Goal: Check status: Check status

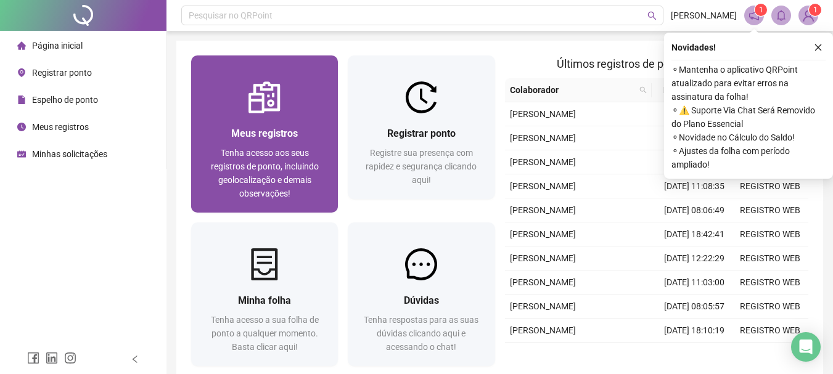
click at [226, 129] on div "Meus registros" at bounding box center [264, 133] width 117 height 15
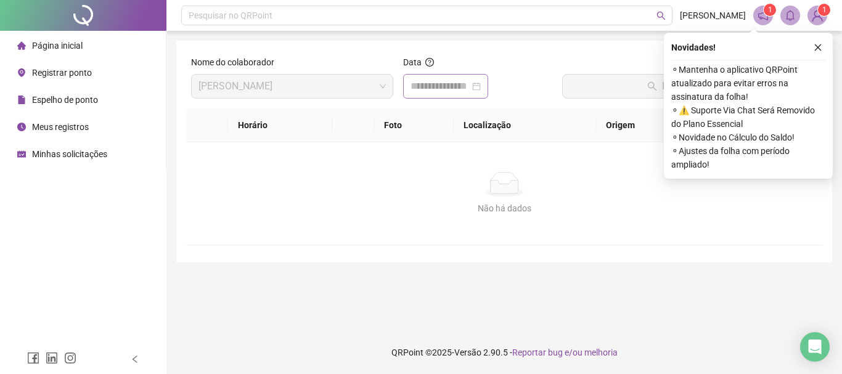
click at [481, 84] on div at bounding box center [446, 86] width 70 height 15
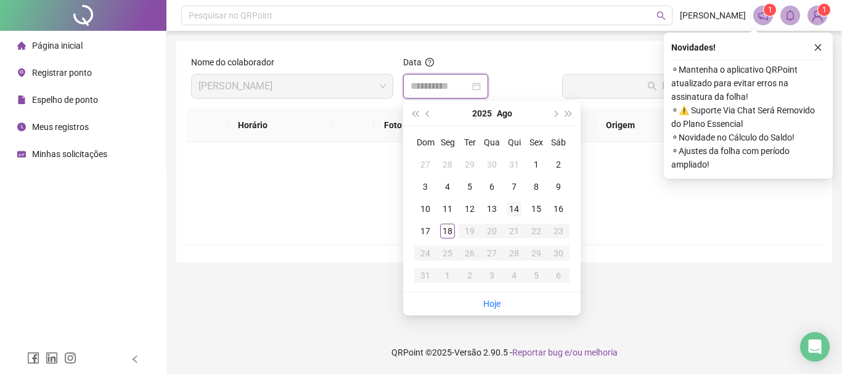
type input "**********"
click at [514, 208] on div "14" at bounding box center [514, 209] width 15 height 15
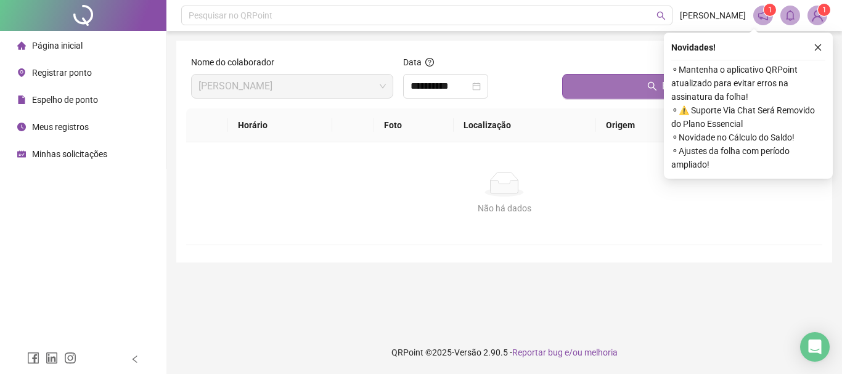
click at [584, 82] on button "Buscar registros" at bounding box center [689, 86] width 255 height 25
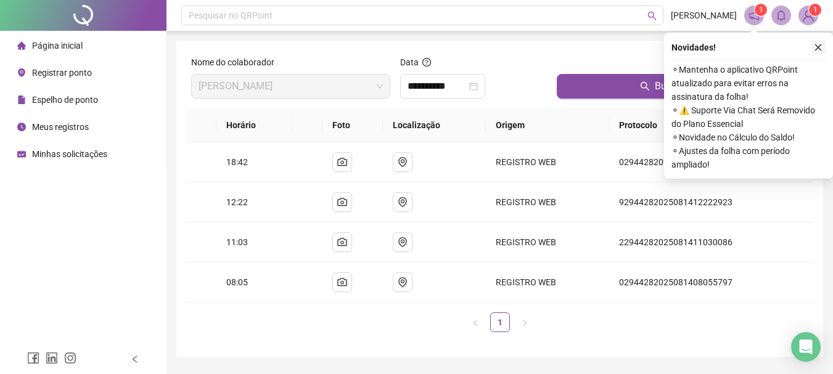
click at [822, 48] on icon "close" at bounding box center [818, 47] width 9 height 9
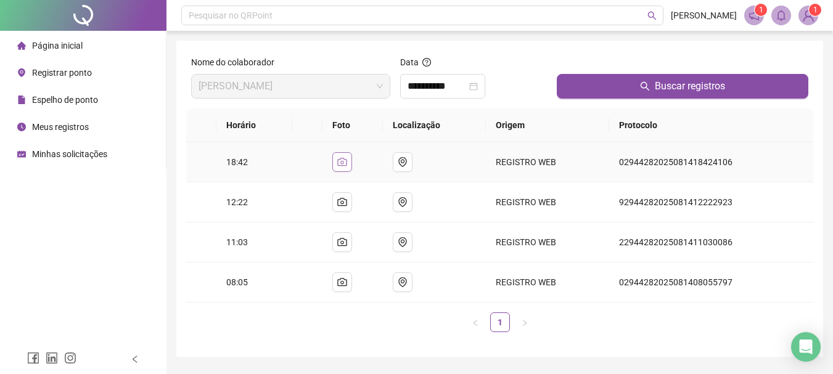
click at [340, 164] on button "button" at bounding box center [342, 162] width 20 height 20
click at [260, 144] on img at bounding box center [260, 144] width 0 height 0
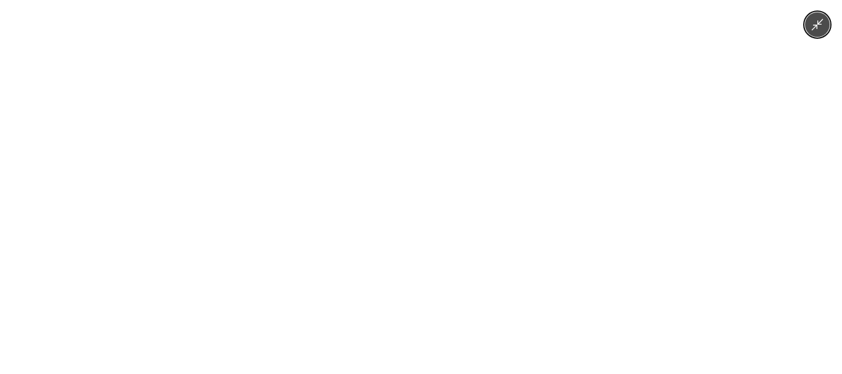
click at [423, 153] on img at bounding box center [421, 187] width 668 height 374
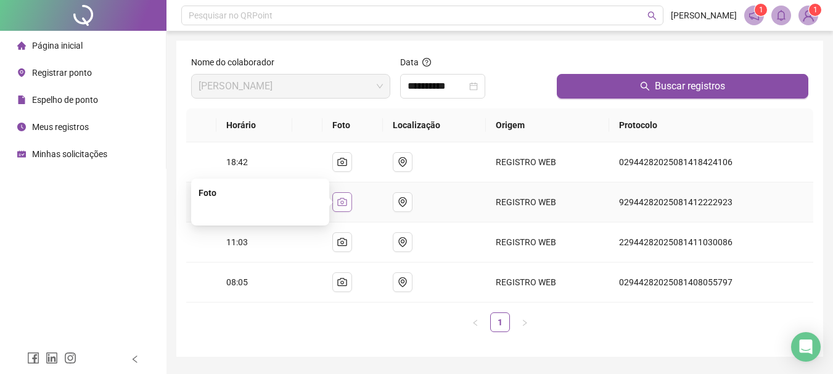
click at [343, 203] on icon "camera" at bounding box center [342, 202] width 10 height 10
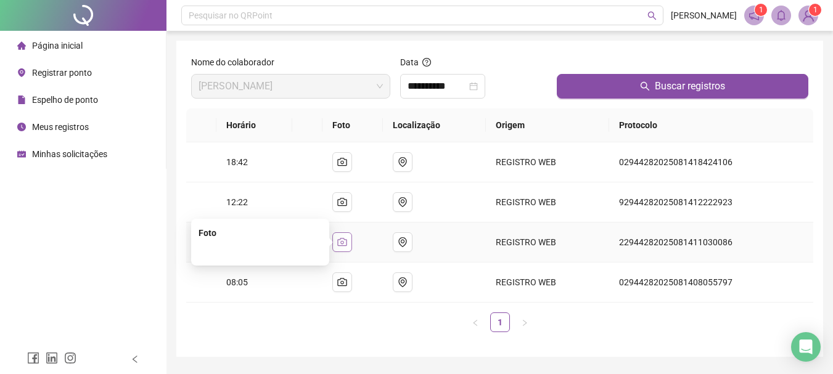
click at [347, 244] on icon "camera" at bounding box center [342, 242] width 10 height 10
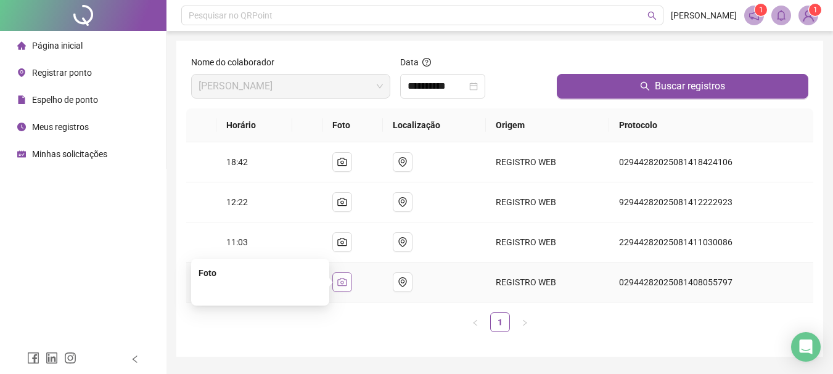
click at [347, 278] on button "button" at bounding box center [342, 283] width 20 height 20
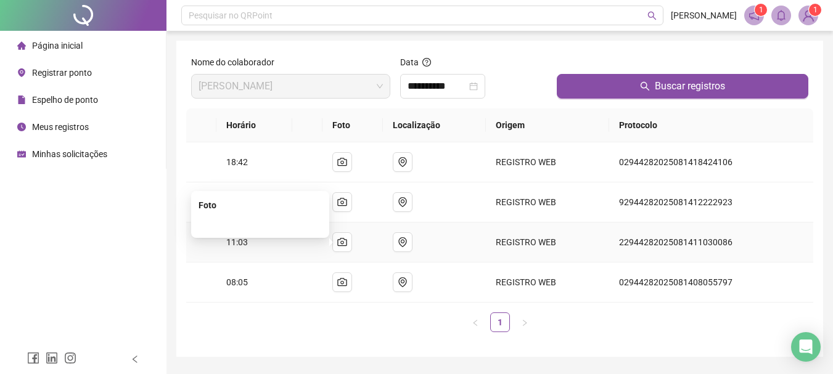
click at [260, 224] on img at bounding box center [260, 224] width 0 height 0
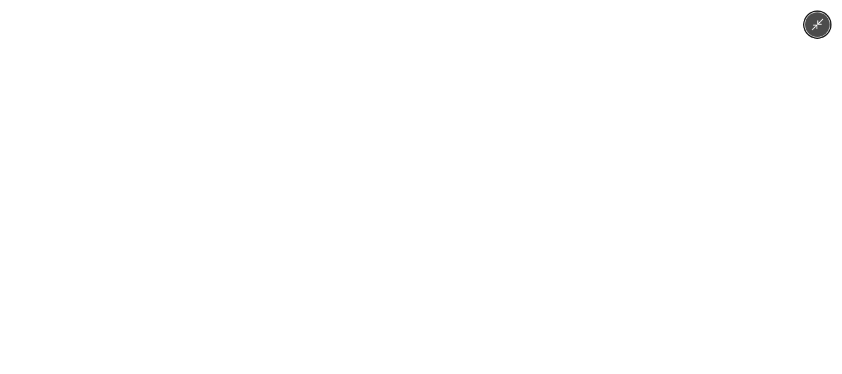
click at [794, 162] on div at bounding box center [421, 187] width 842 height 374
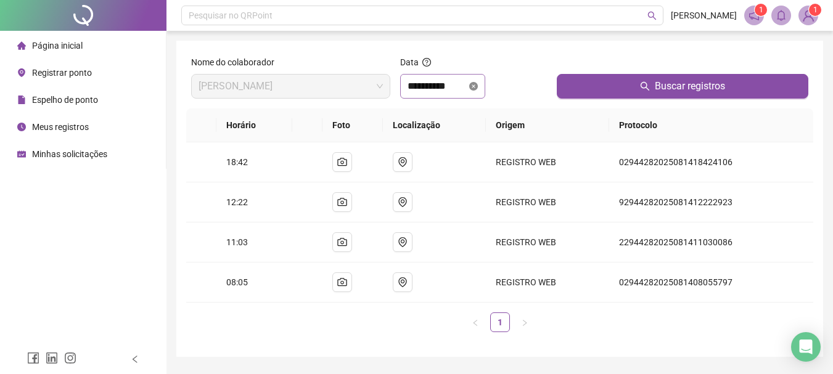
click at [478, 87] on icon "close-circle" at bounding box center [473, 86] width 9 height 9
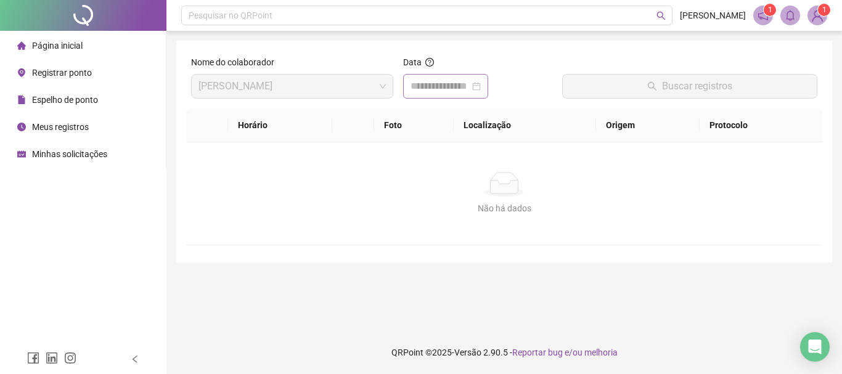
click at [481, 87] on div at bounding box center [446, 86] width 70 height 15
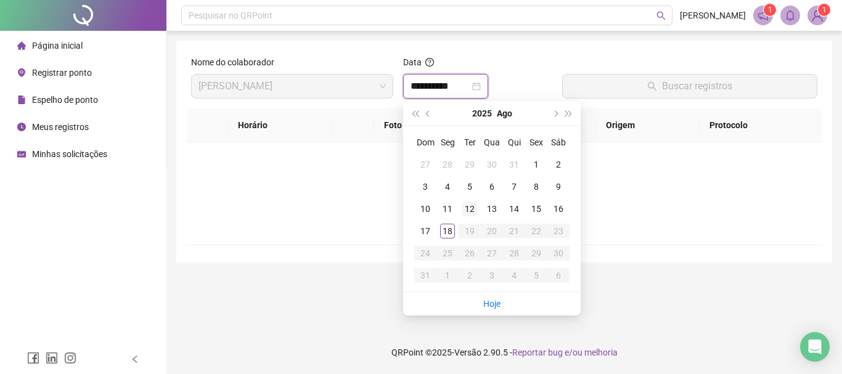
type input "**********"
click at [427, 229] on div "17" at bounding box center [425, 231] width 15 height 15
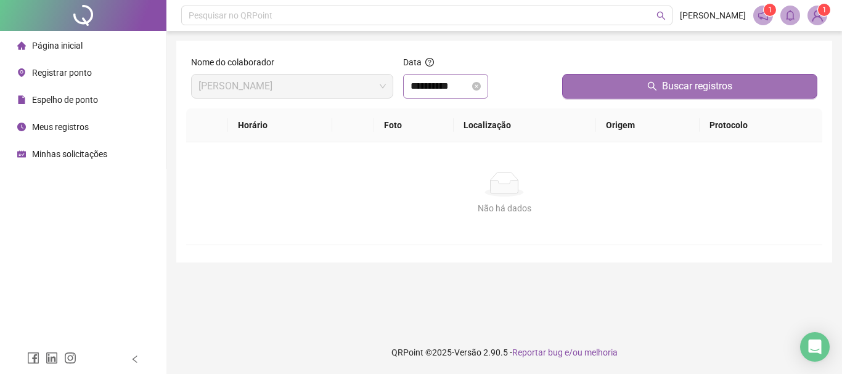
click at [597, 91] on button "Buscar registros" at bounding box center [689, 86] width 255 height 25
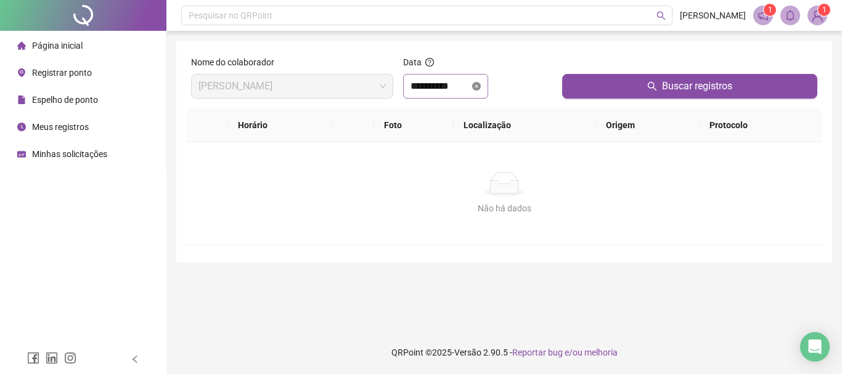
click at [481, 85] on icon "close-circle" at bounding box center [476, 86] width 9 height 9
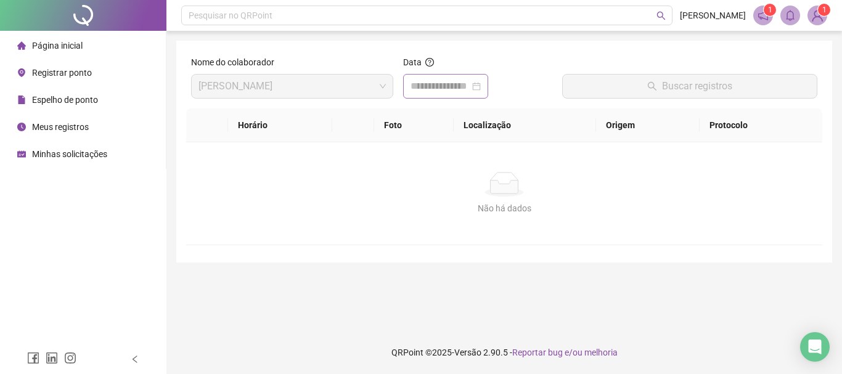
click at [481, 85] on div at bounding box center [446, 86] width 70 height 15
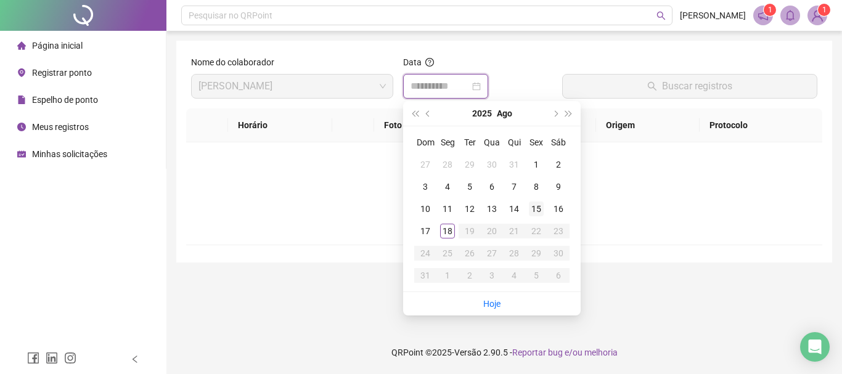
type input "**********"
click at [536, 204] on div "15" at bounding box center [536, 209] width 15 height 15
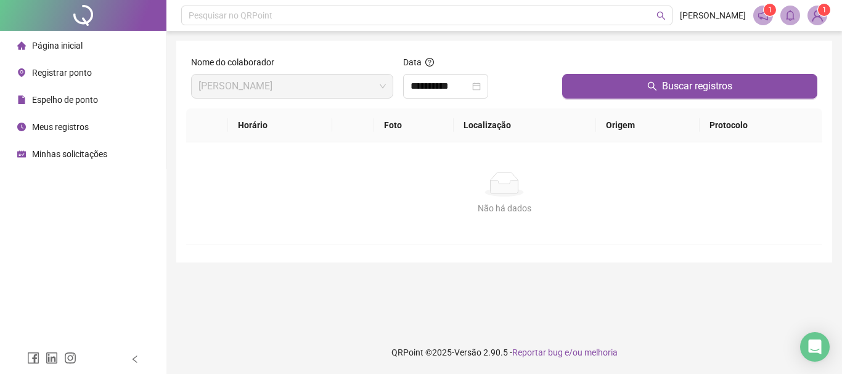
click at [581, 101] on div "Buscar registros" at bounding box center [689, 81] width 265 height 53
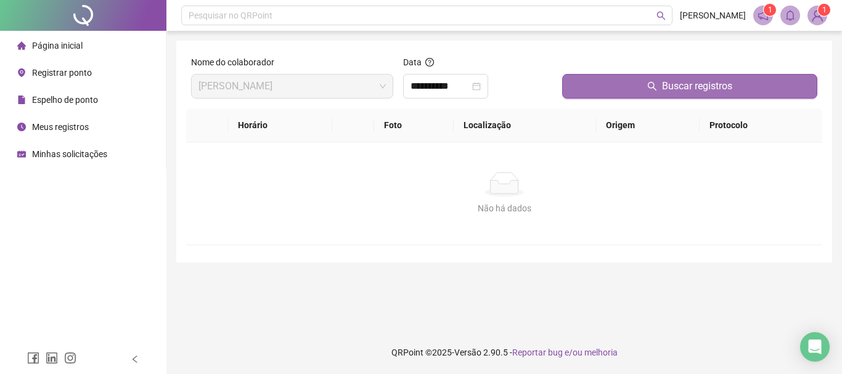
click at [587, 92] on button "Buscar registros" at bounding box center [689, 86] width 255 height 25
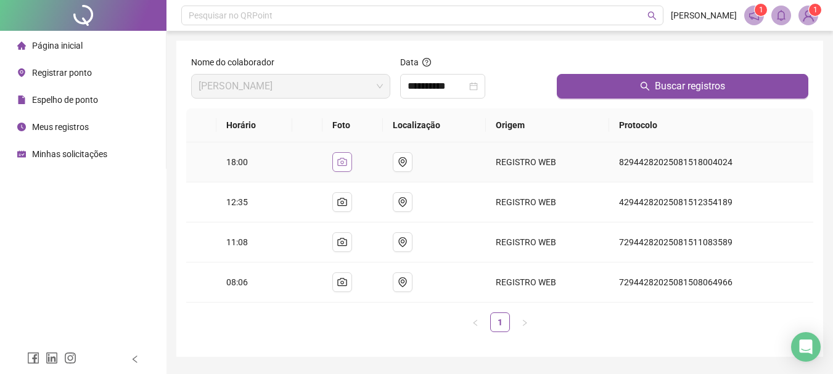
click at [346, 158] on icon "camera" at bounding box center [341, 162] width 9 height 8
click at [260, 144] on img at bounding box center [260, 144] width 0 height 0
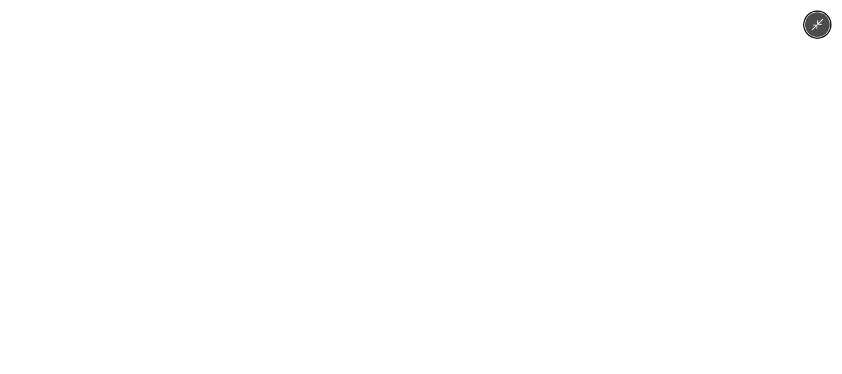
click at [790, 196] on div at bounding box center [421, 187] width 842 height 374
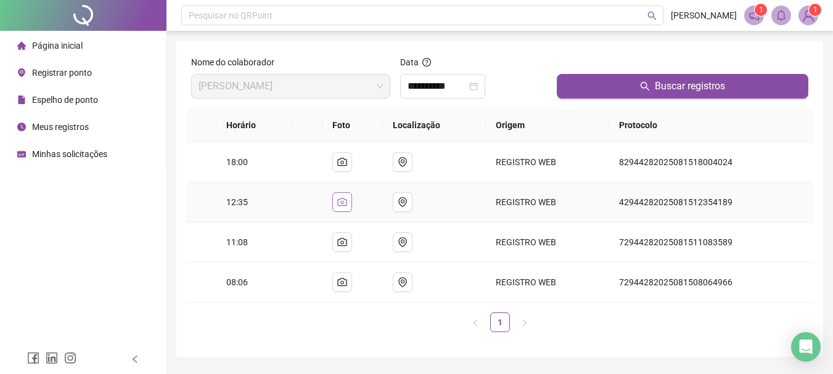
click at [342, 195] on button "button" at bounding box center [342, 202] width 20 height 20
click at [260, 184] on img at bounding box center [260, 184] width 0 height 0
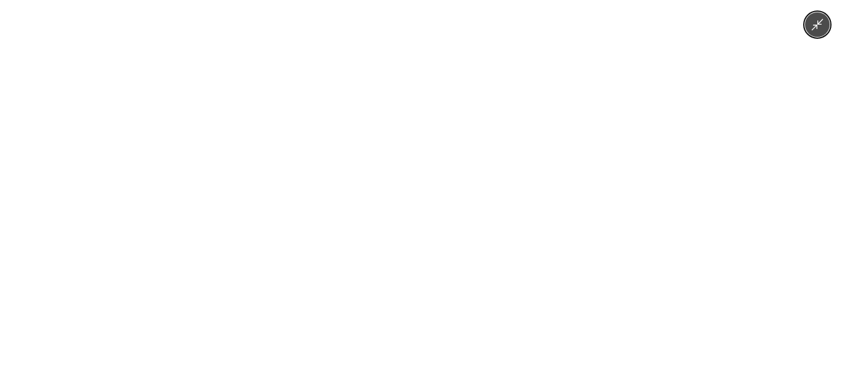
click at [803, 158] on div at bounding box center [421, 187] width 842 height 374
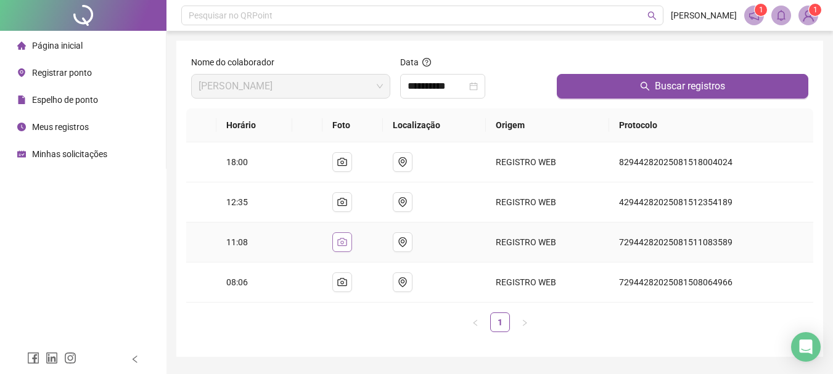
click at [347, 234] on button "button" at bounding box center [342, 242] width 20 height 20
click at [260, 224] on img at bounding box center [260, 224] width 0 height 0
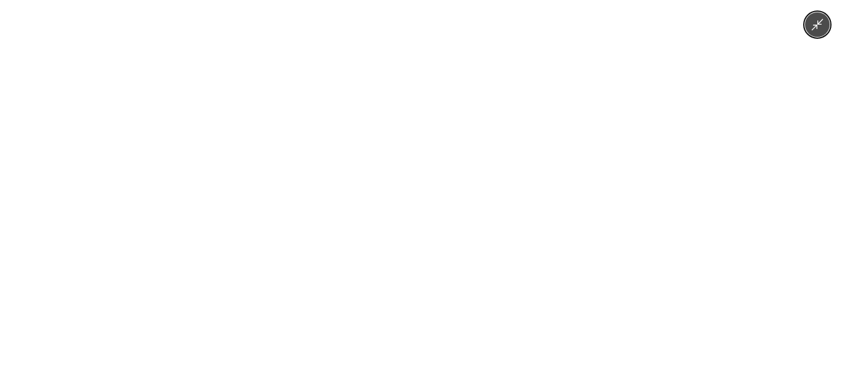
click at [781, 186] on div at bounding box center [421, 187] width 842 height 374
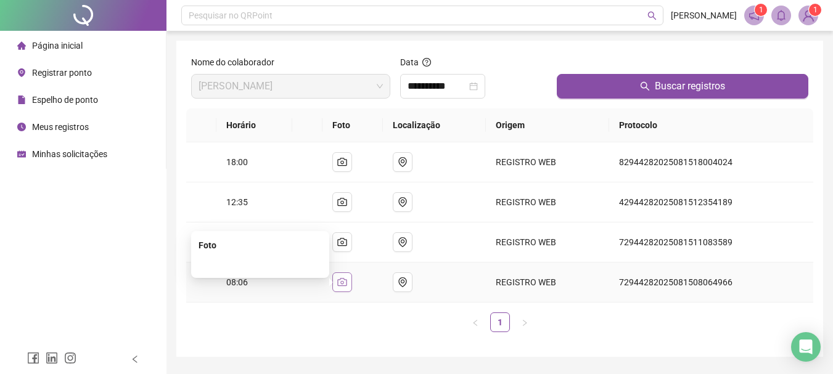
click at [339, 284] on button "button" at bounding box center [342, 283] width 20 height 20
click at [260, 265] on img at bounding box center [260, 265] width 0 height 0
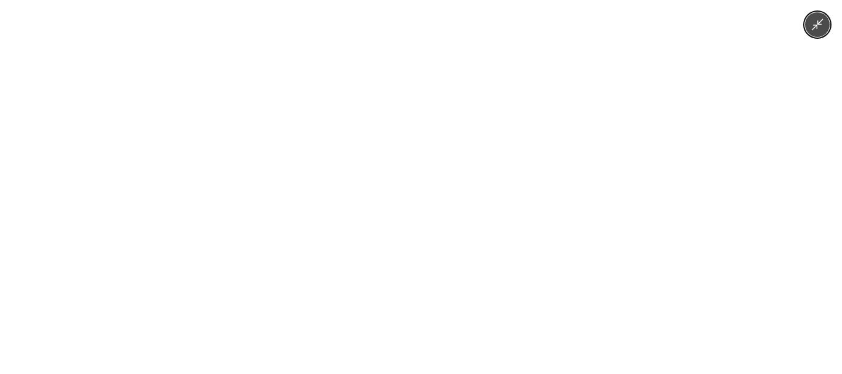
click at [802, 158] on div at bounding box center [421, 187] width 842 height 374
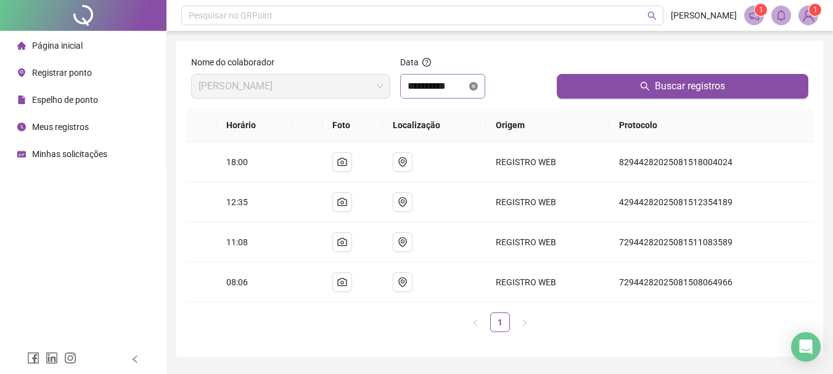
click at [478, 84] on icon "close-circle" at bounding box center [473, 86] width 9 height 9
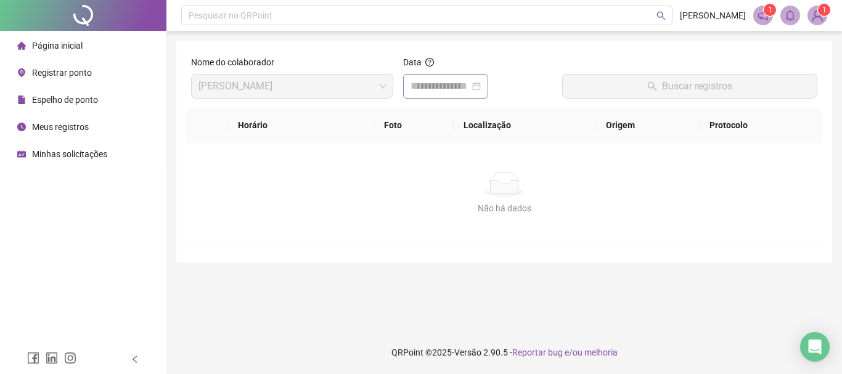
click at [481, 86] on div at bounding box center [446, 86] width 70 height 15
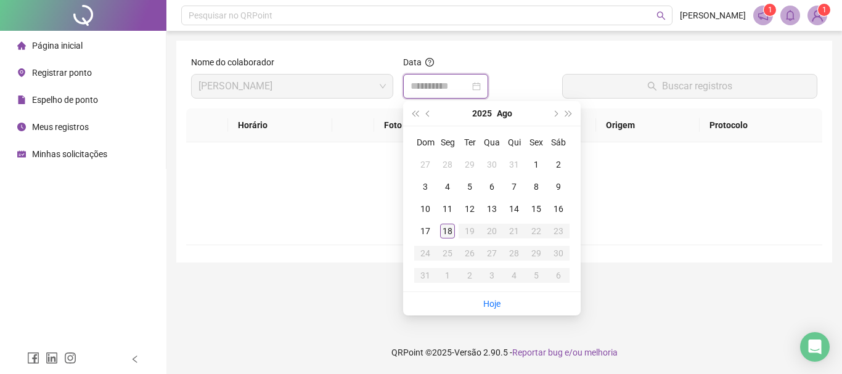
type input "**********"
click at [443, 227] on div "18" at bounding box center [447, 231] width 15 height 15
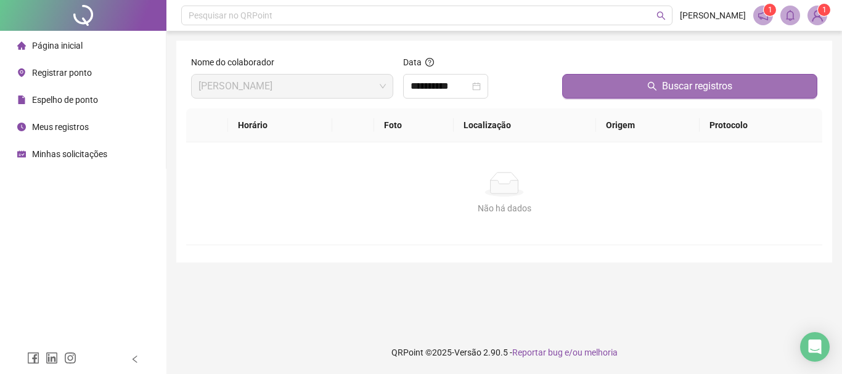
click at [607, 74] on button "Buscar registros" at bounding box center [689, 86] width 255 height 25
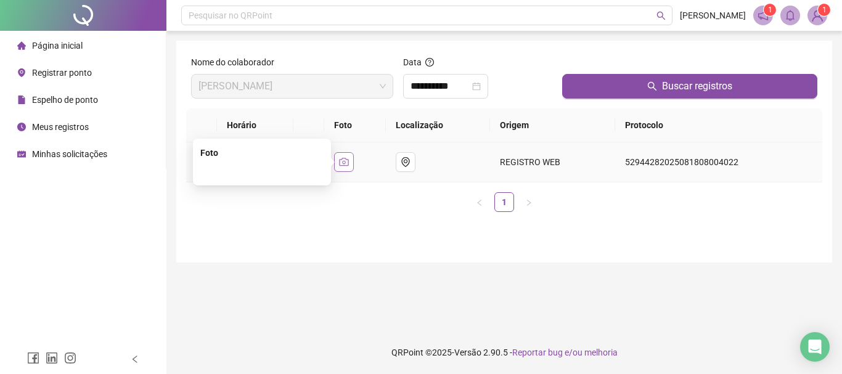
click at [343, 163] on button "button" at bounding box center [344, 162] width 20 height 20
click at [276, 164] on td "08:00" at bounding box center [255, 162] width 77 height 40
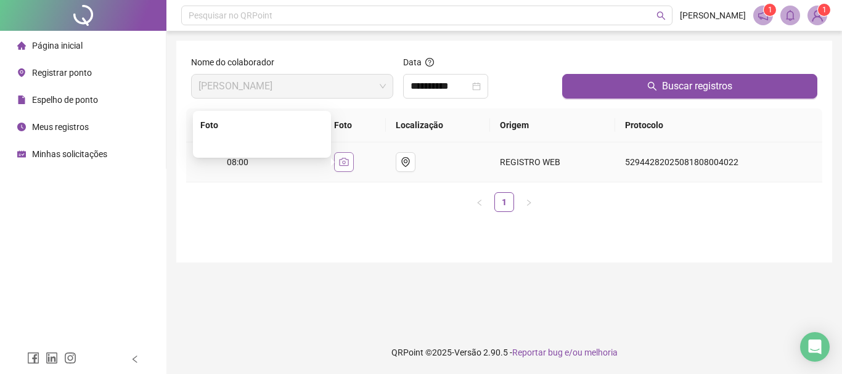
click at [347, 162] on icon "camera" at bounding box center [344, 162] width 10 height 10
click at [262, 144] on img at bounding box center [262, 144] width 0 height 0
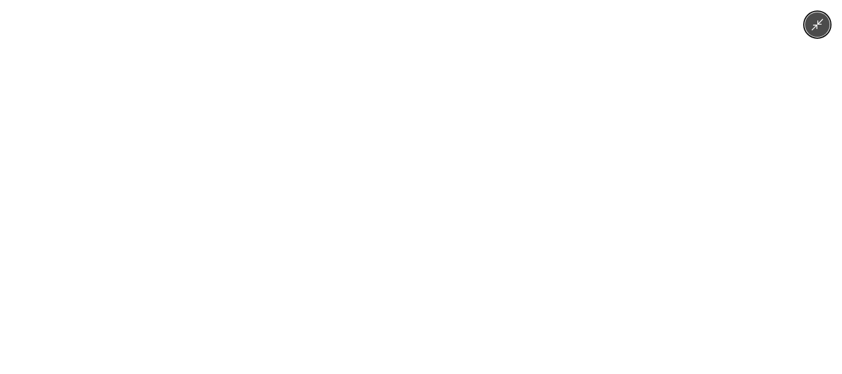
click at [797, 92] on div at bounding box center [421, 187] width 842 height 374
